Goal: Check status: Check status

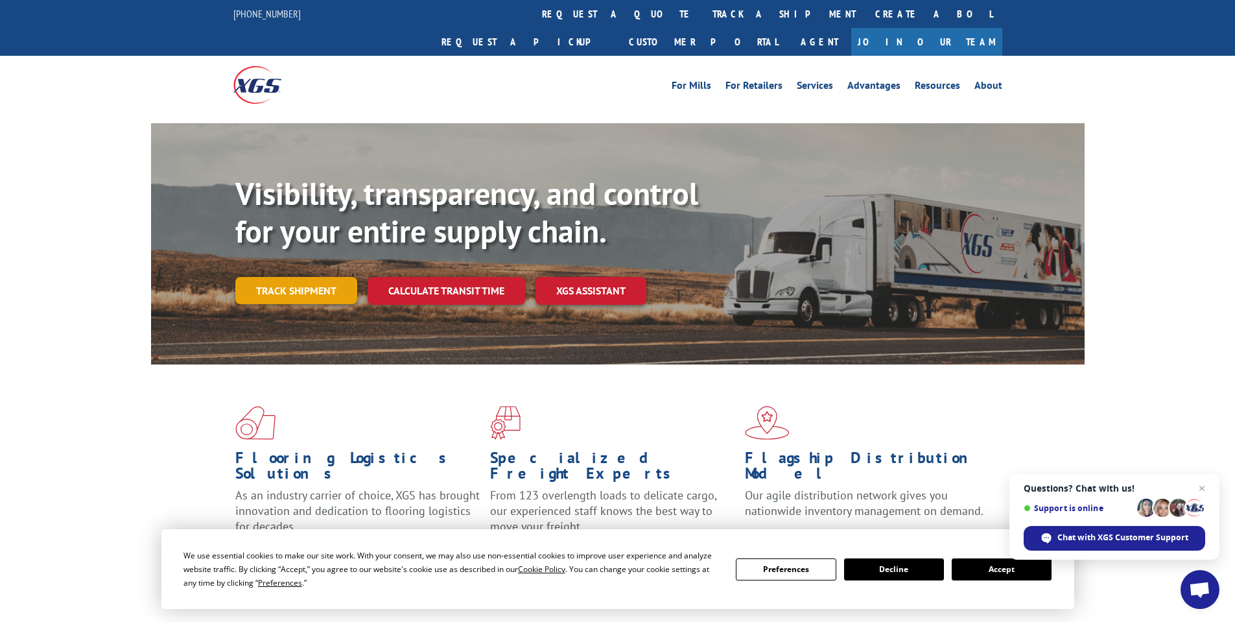
click at [329, 277] on link "Track shipment" at bounding box center [296, 290] width 122 height 27
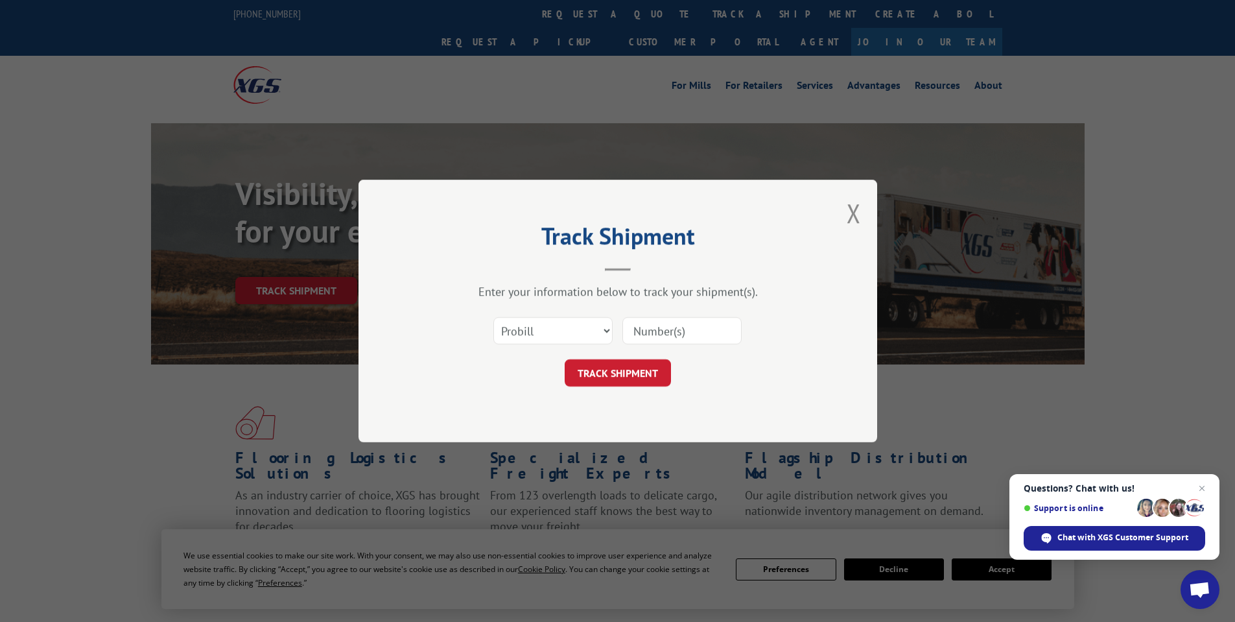
click at [656, 329] on input at bounding box center [681, 330] width 119 height 27
paste input "16944782"
type input "16944782"
click at [637, 381] on button "TRACK SHIPMENT" at bounding box center [618, 372] width 106 height 27
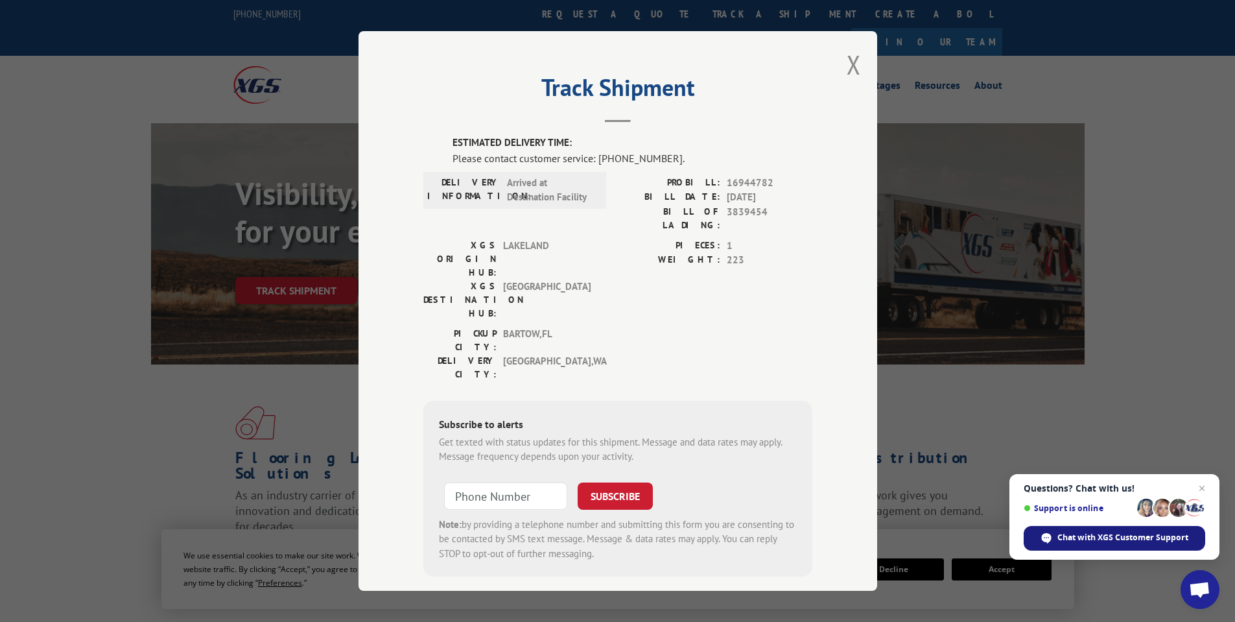
click at [1174, 539] on span "Chat with XGS Customer Support" at bounding box center [1122, 538] width 131 height 12
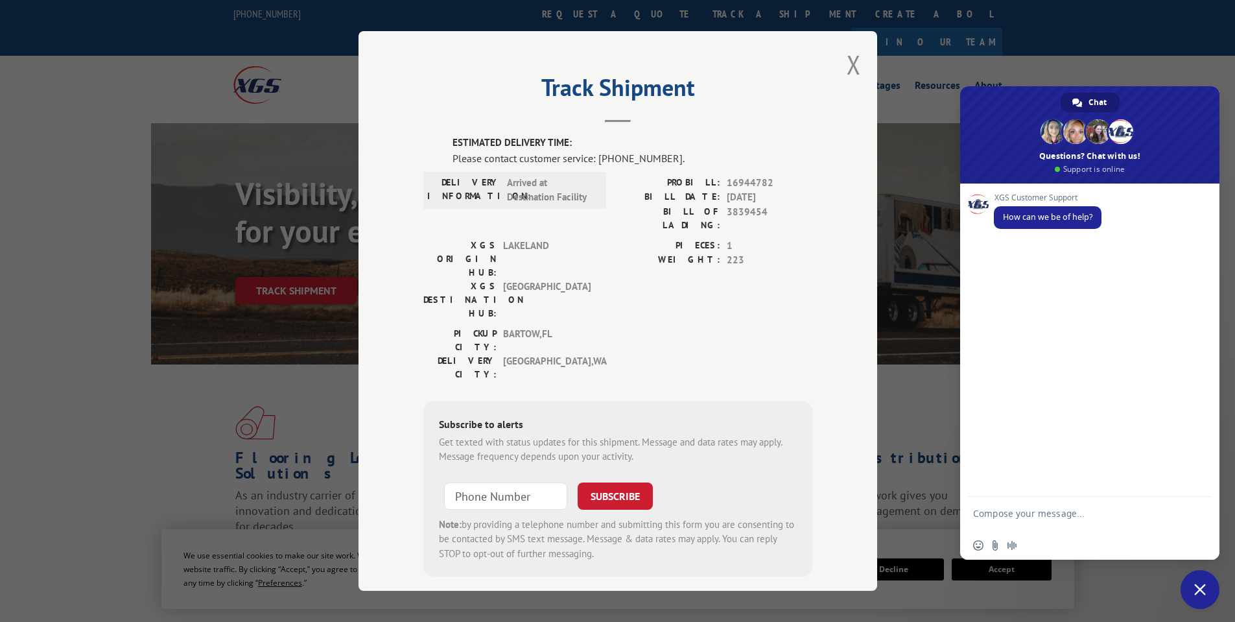
click at [1111, 512] on textarea "Compose your message..." at bounding box center [1075, 519] width 205 height 23
type textarea "i nee to know the estimated delivery time"
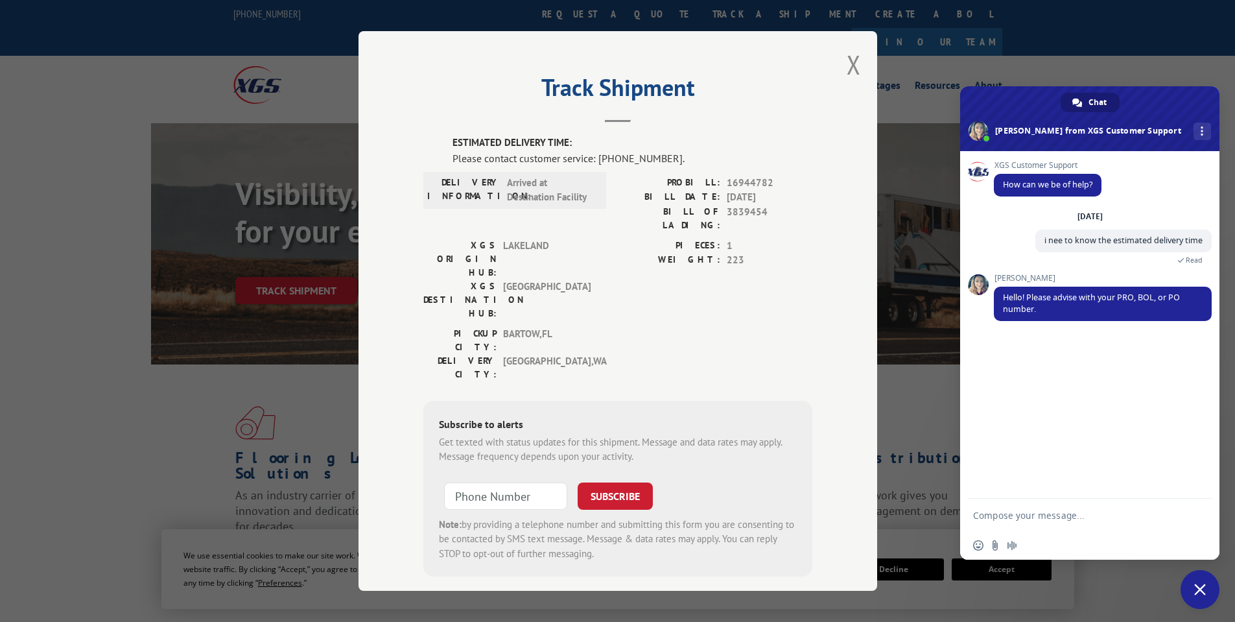
type textarea "16944782"
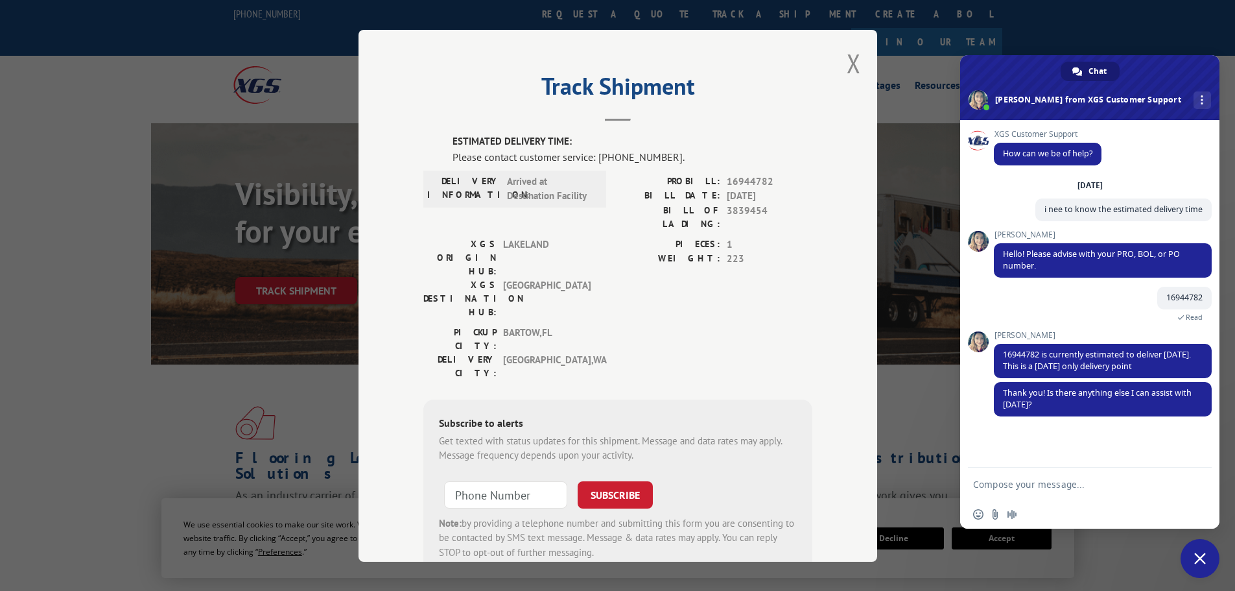
click at [1084, 485] on textarea "Compose your message..." at bounding box center [1075, 484] width 205 height 12
type textarea "is there any timeframe"
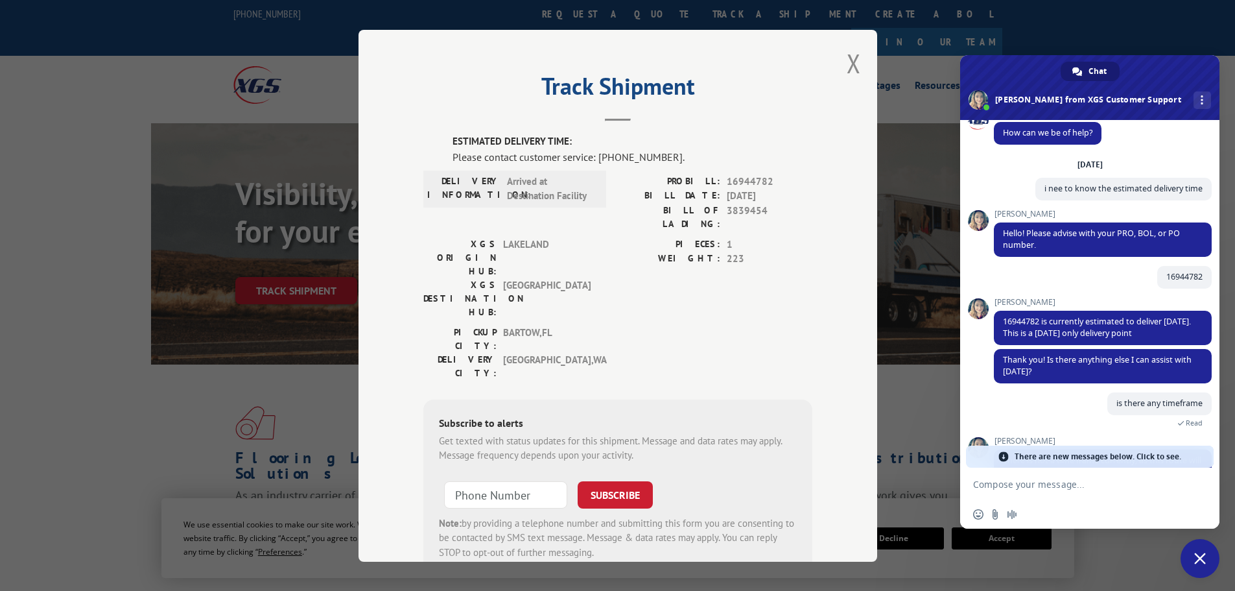
scroll to position [64, 0]
